Goal: Task Accomplishment & Management: Manage account settings

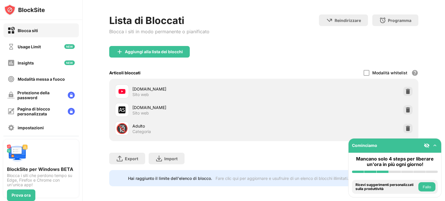
scroll to position [22, 0]
click at [405, 110] on img at bounding box center [408, 110] width 6 height 6
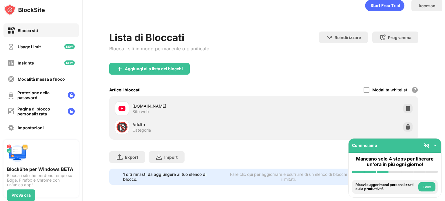
scroll to position [8, 0]
